Goal: Task Accomplishment & Management: Manage account settings

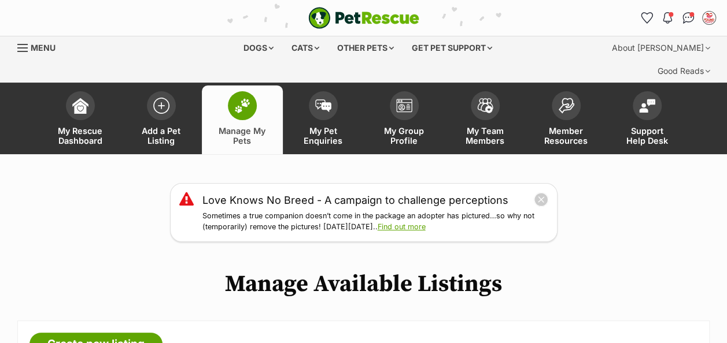
click at [245, 92] on span at bounding box center [242, 105] width 29 height 29
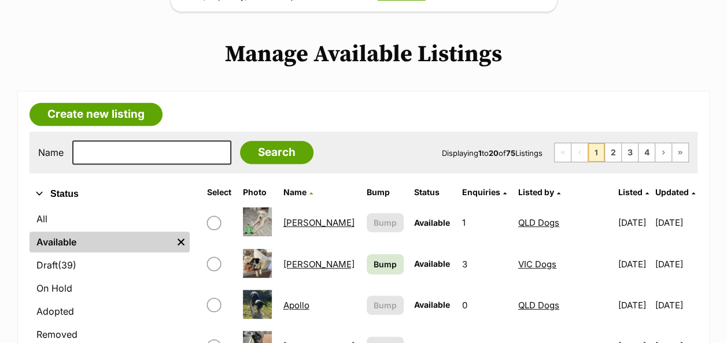
scroll to position [231, 0]
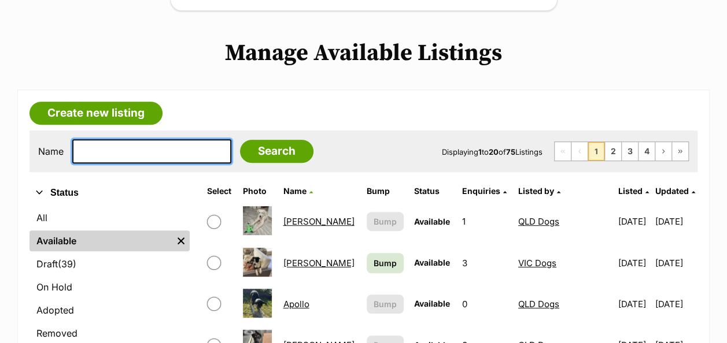
click at [169, 139] on input "text" at bounding box center [151, 151] width 159 height 24
type input "sve"
click at [132, 139] on input "text" at bounding box center [151, 151] width 159 height 24
type input "sven"
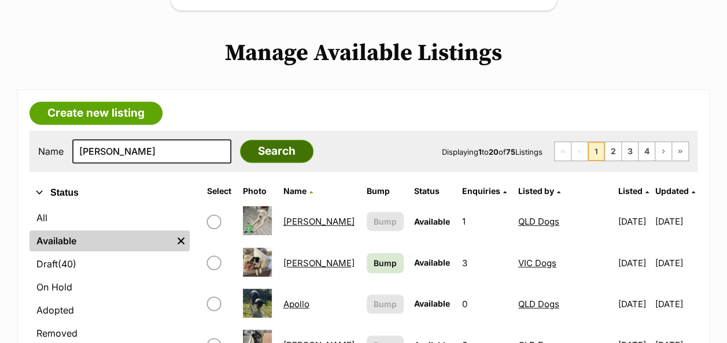
click at [271, 140] on input "Search" at bounding box center [276, 151] width 73 height 23
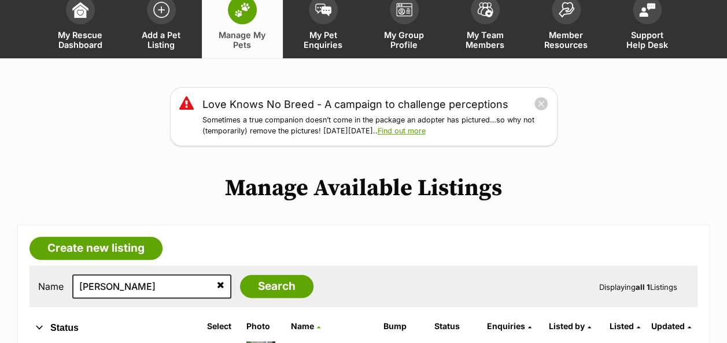
scroll to position [231, 0]
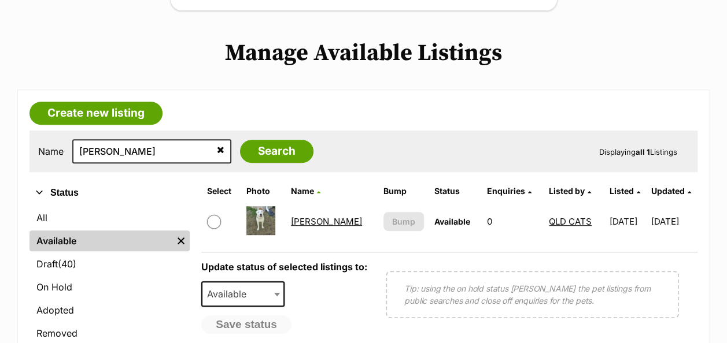
click at [299, 216] on link "Sven" at bounding box center [326, 221] width 71 height 11
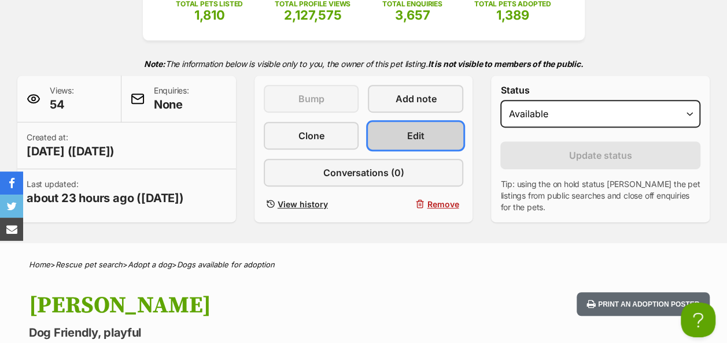
click at [427, 122] on link "Edit" at bounding box center [415, 136] width 95 height 28
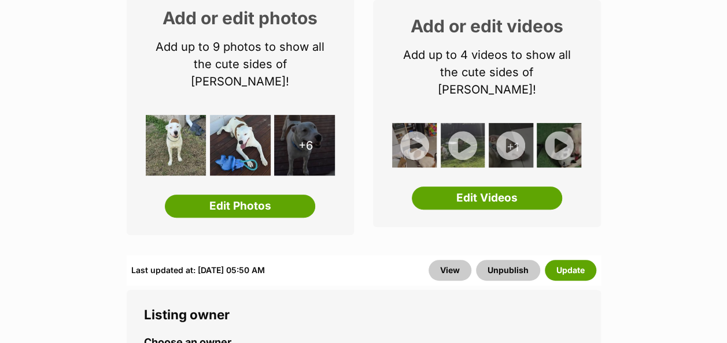
scroll to position [231, 0]
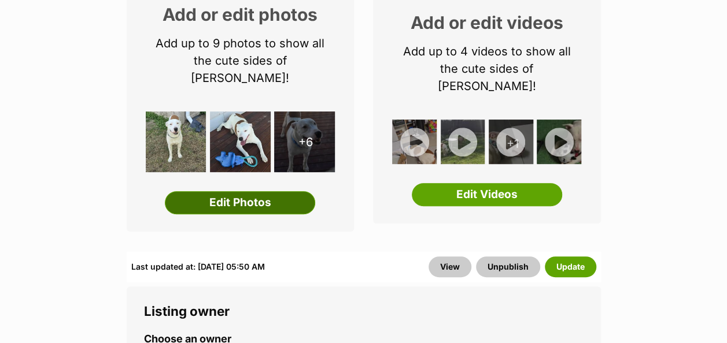
click at [267, 191] on link "Edit Photos" at bounding box center [240, 202] width 150 height 23
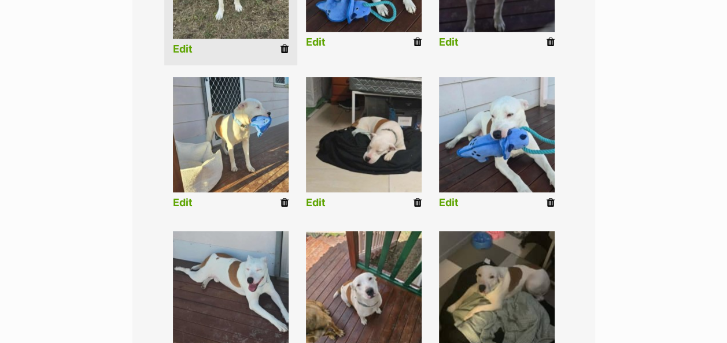
scroll to position [347, 0]
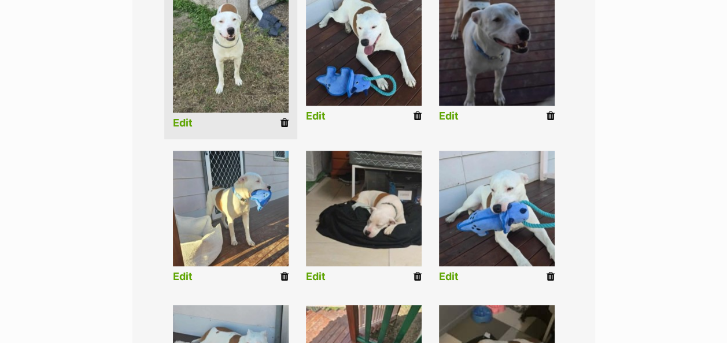
click at [281, 272] on icon at bounding box center [284, 277] width 8 height 10
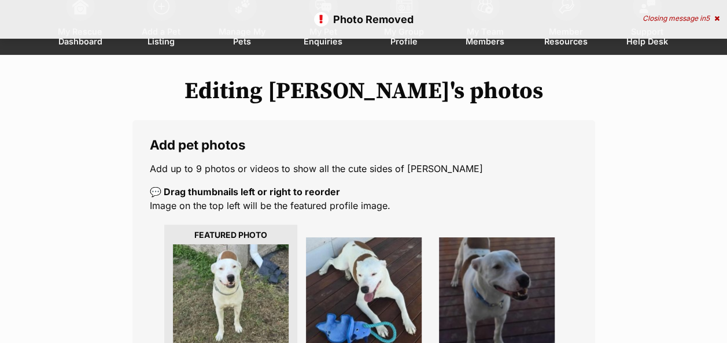
scroll to position [173, 0]
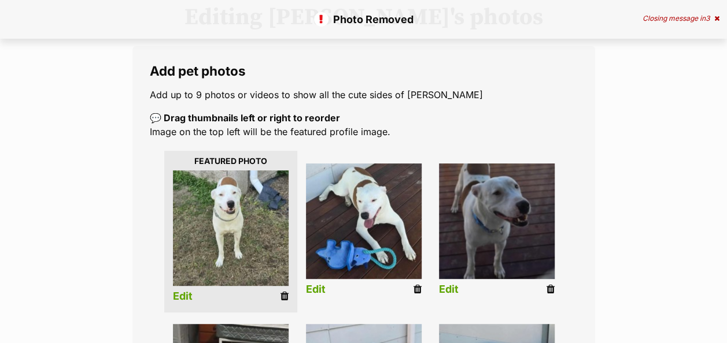
click at [545, 269] on li "Edit" at bounding box center [496, 232] width 133 height 149
click at [549, 284] on icon at bounding box center [550, 289] width 8 height 10
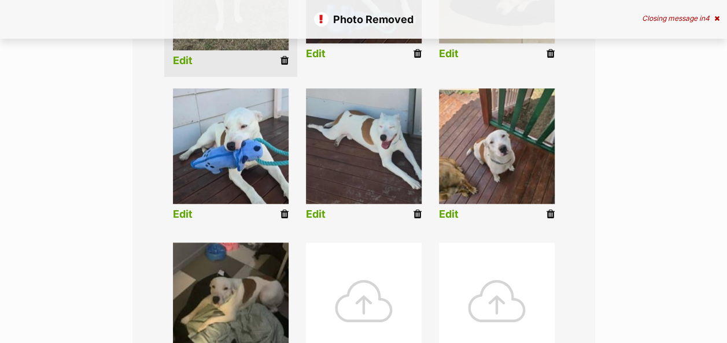
scroll to position [463, 0]
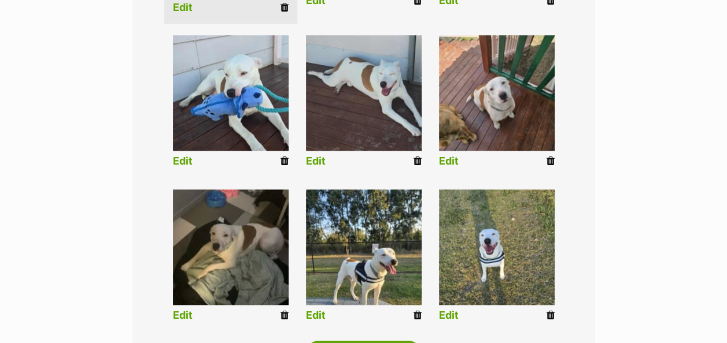
click at [319, 310] on link "Edit" at bounding box center [316, 316] width 20 height 12
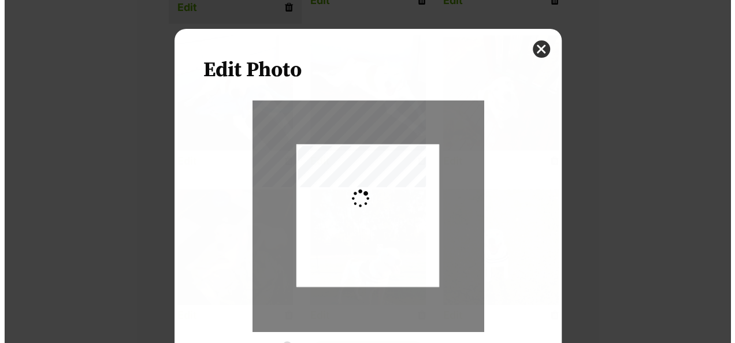
scroll to position [0, 0]
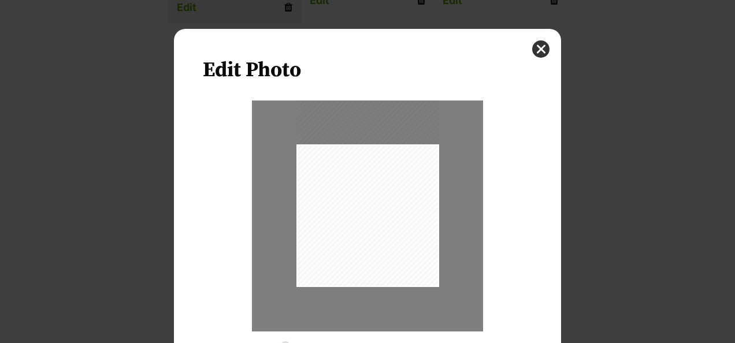
drag, startPoint x: 387, startPoint y: 220, endPoint x: 387, endPoint y: 192, distance: 27.8
click at [387, 192] on div "Dialog Window - Close (Press escape to close)" at bounding box center [368, 192] width 143 height 190
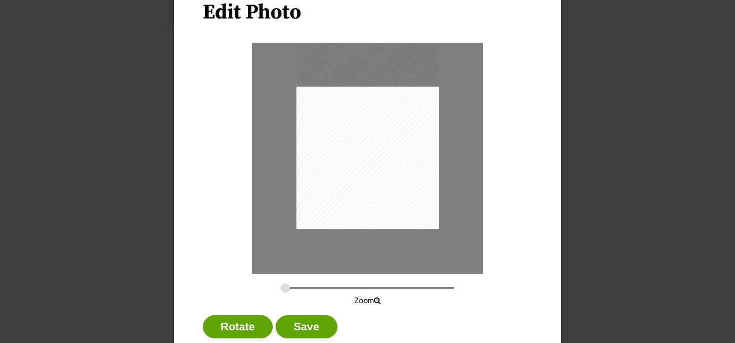
scroll to position [87, 0]
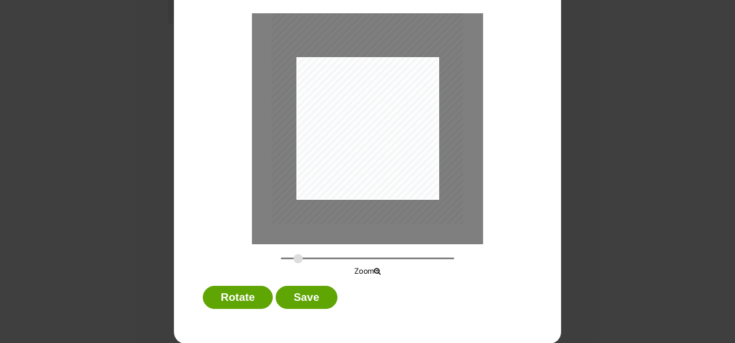
drag, startPoint x: 280, startPoint y: 257, endPoint x: 294, endPoint y: 256, distance: 14.0
type input "0.3679"
click at [294, 256] on input "Dialog Window - Close (Press escape to close)" at bounding box center [367, 258] width 173 height 11
drag, startPoint x: 399, startPoint y: 142, endPoint x: 382, endPoint y: 156, distance: 21.9
click at [382, 156] on div "Dialog Window - Close (Press escape to close)" at bounding box center [349, 110] width 191 height 255
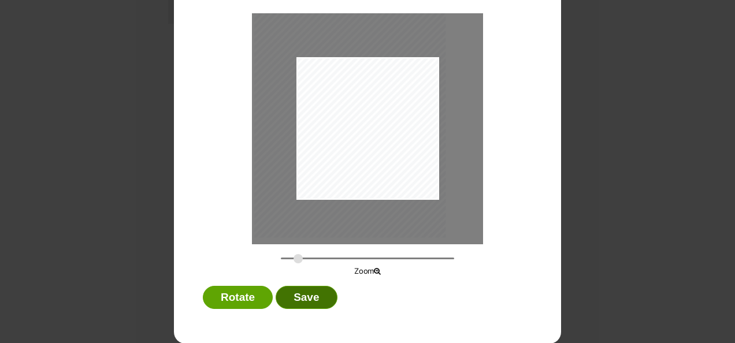
click at [310, 294] on button "Save" at bounding box center [306, 297] width 61 height 23
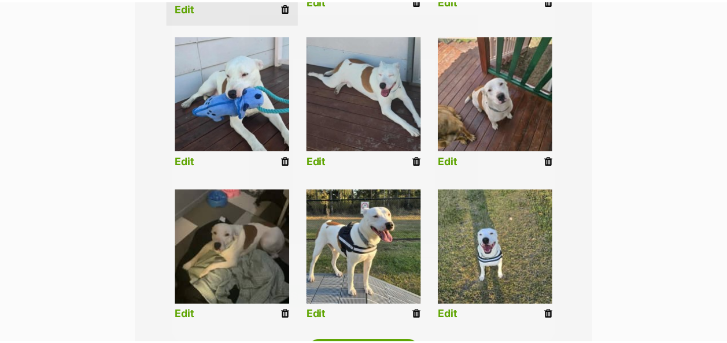
scroll to position [463, 0]
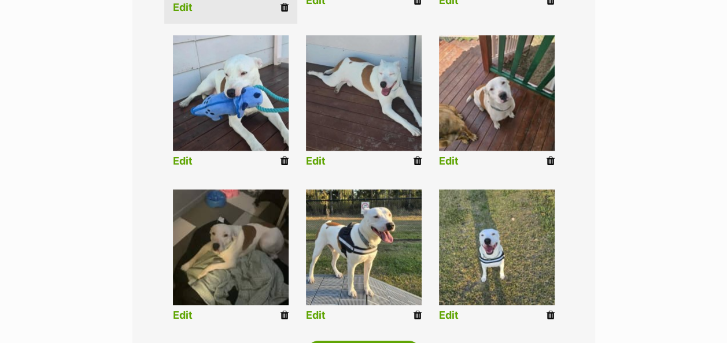
click at [448, 310] on link "Edit" at bounding box center [449, 316] width 20 height 12
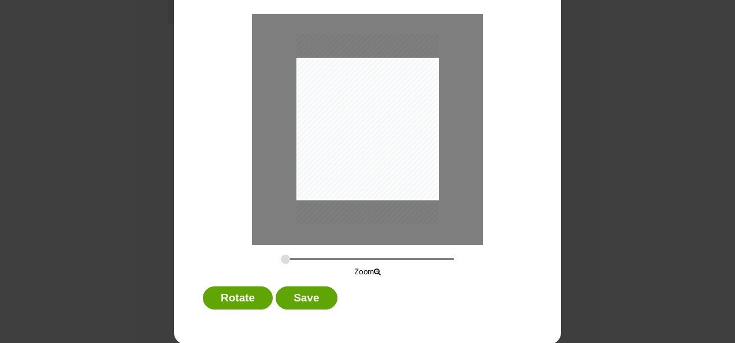
scroll to position [87, 0]
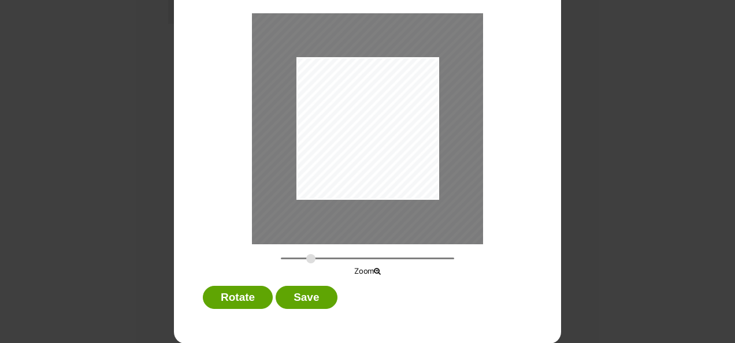
drag, startPoint x: 279, startPoint y: 259, endPoint x: 306, endPoint y: 259, distance: 27.8
type input "0.4628"
click at [306, 259] on input "Dialog Window - Close (Press escape to close)" at bounding box center [367, 258] width 173 height 11
drag, startPoint x: 356, startPoint y: 154, endPoint x: 375, endPoint y: 140, distance: 23.6
click at [375, 140] on div "Dialog Window - Close (Press escape to close)" at bounding box center [387, 114] width 241 height 321
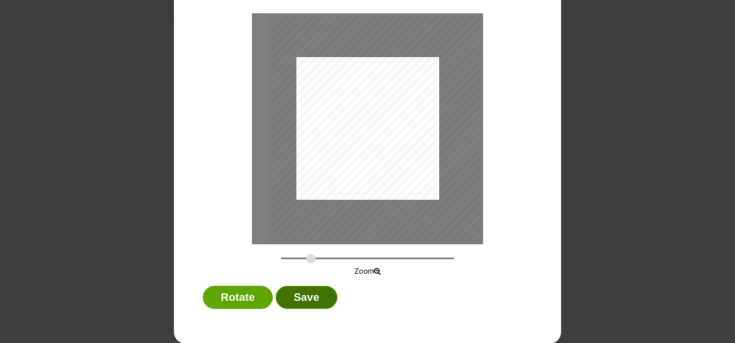
click at [317, 290] on button "Save" at bounding box center [306, 297] width 61 height 23
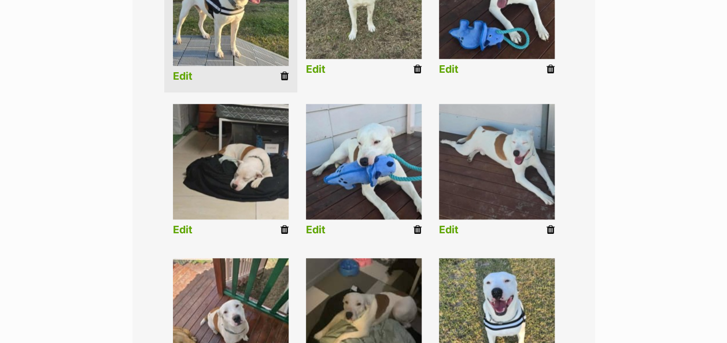
scroll to position [585, 0]
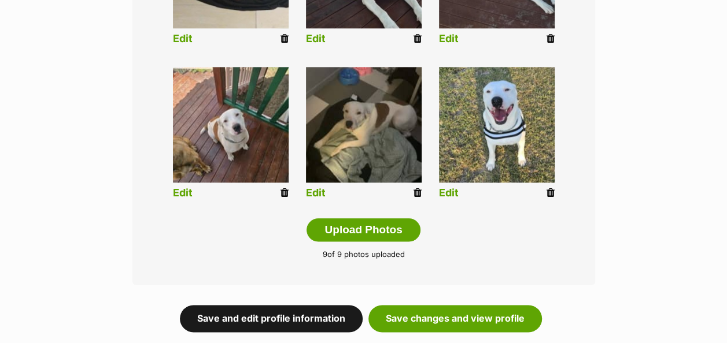
click at [295, 305] on link "Save and edit profile information" at bounding box center [271, 318] width 183 height 27
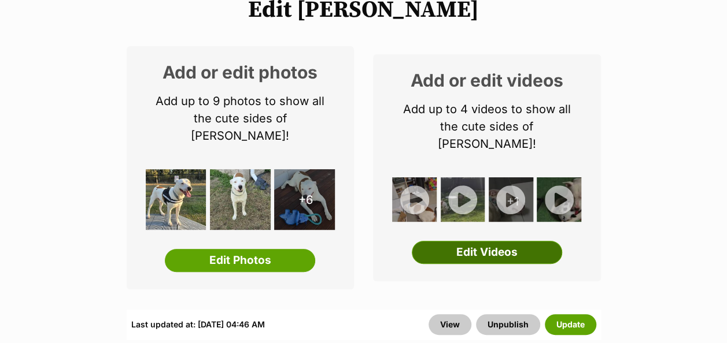
click at [463, 241] on link "Edit Videos" at bounding box center [487, 252] width 150 height 23
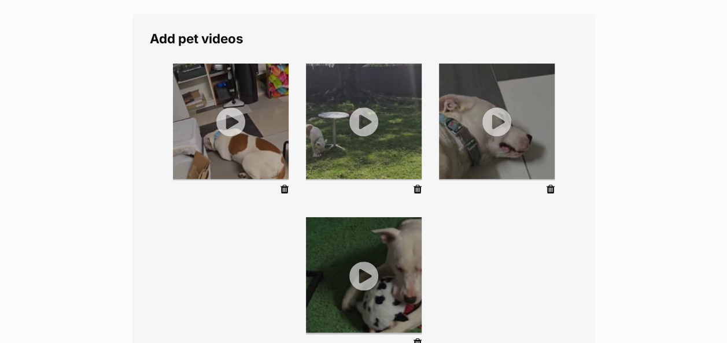
scroll to position [231, 0]
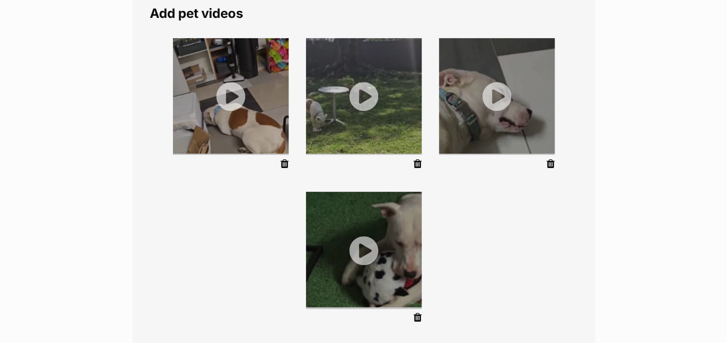
click at [416, 313] on icon at bounding box center [417, 318] width 8 height 10
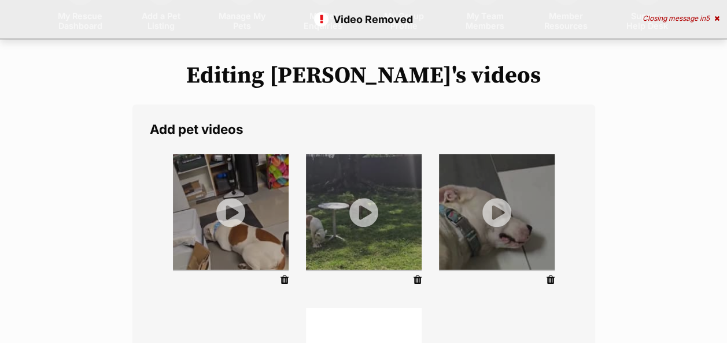
scroll to position [116, 0]
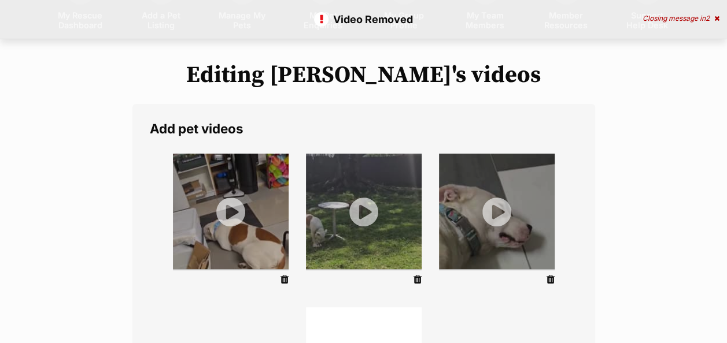
click at [550, 275] on icon at bounding box center [550, 280] width 8 height 10
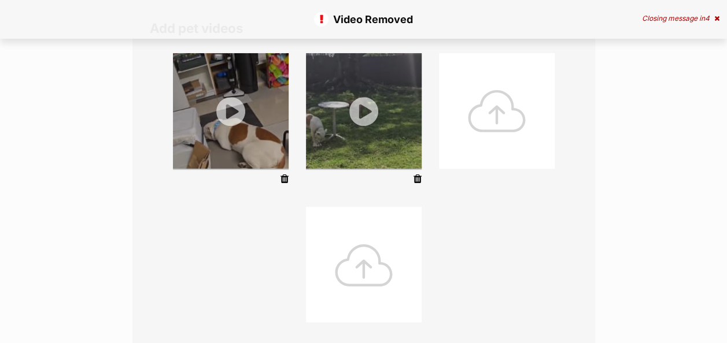
scroll to position [231, 0]
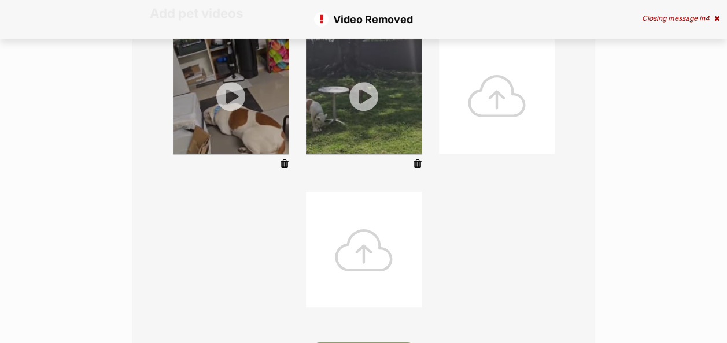
click at [482, 97] on div at bounding box center [497, 96] width 116 height 116
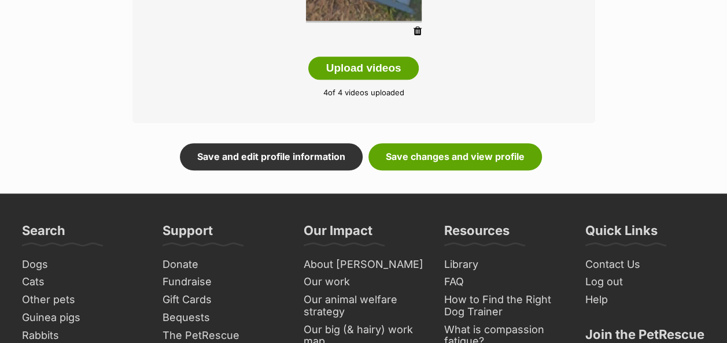
scroll to position [520, 0]
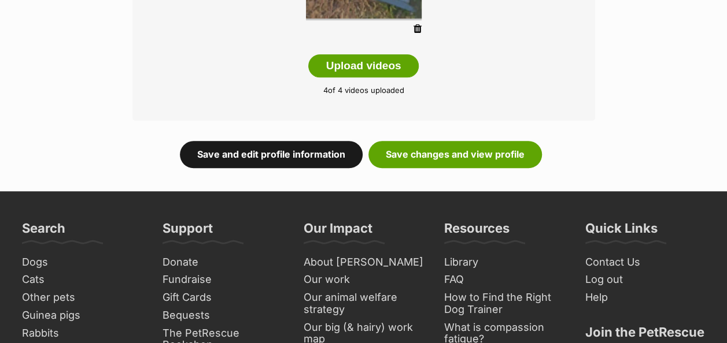
click at [269, 141] on link "Save and edit profile information" at bounding box center [271, 154] width 183 height 27
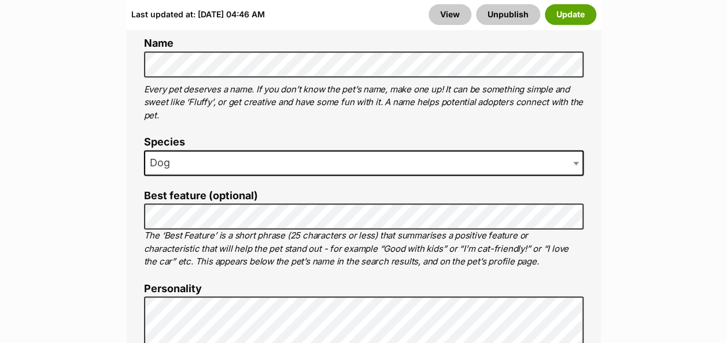
scroll to position [867, 0]
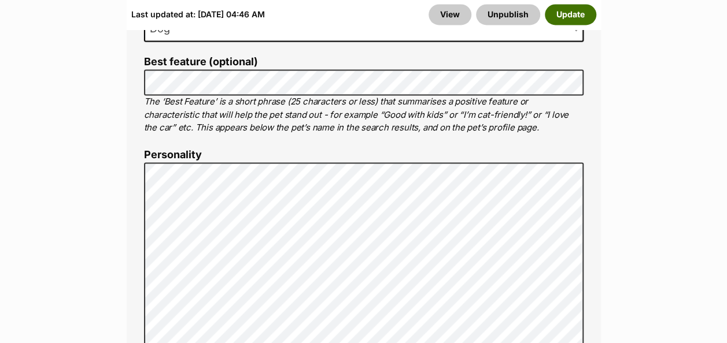
click at [577, 17] on button "Update" at bounding box center [570, 14] width 51 height 21
